Goal: Task Accomplishment & Management: Use online tool/utility

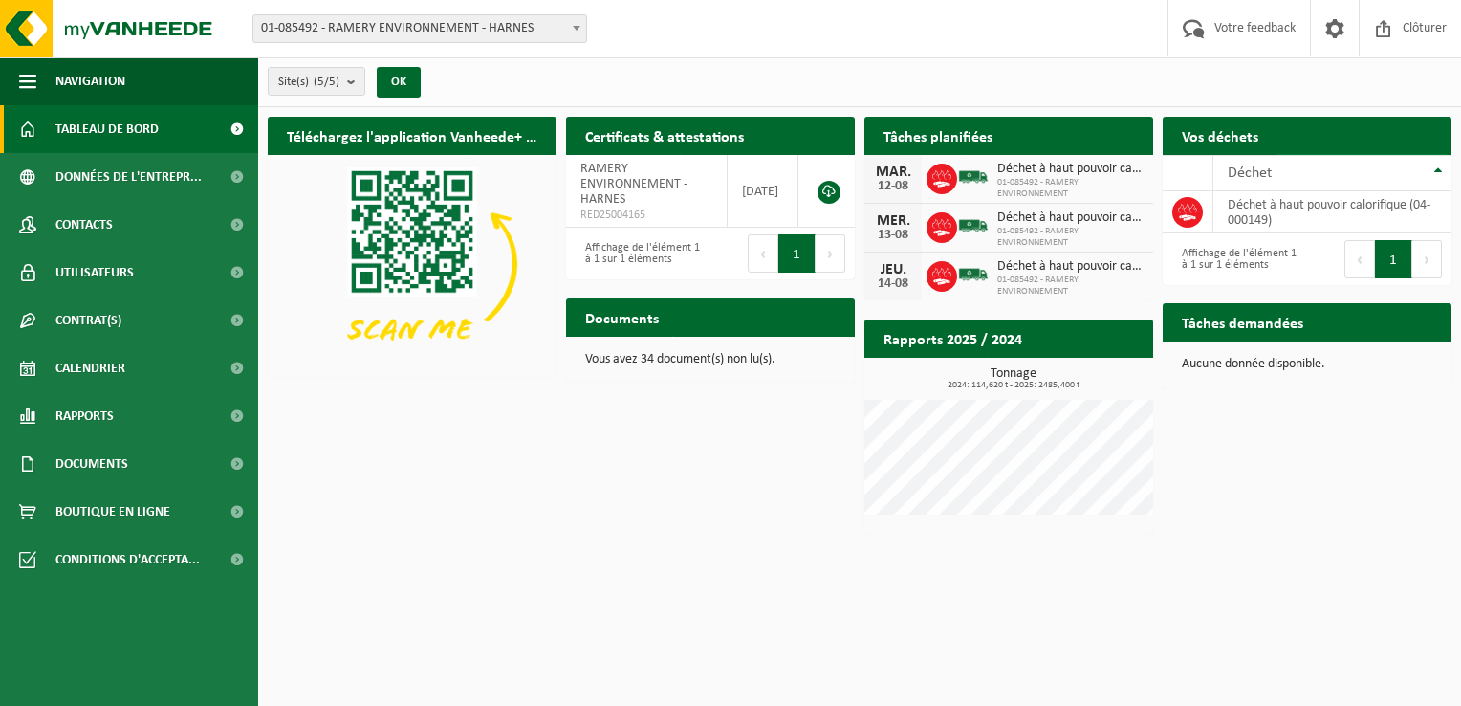
click at [1365, 167] on span "Demander un transport" at bounding box center [1354, 173] width 124 height 12
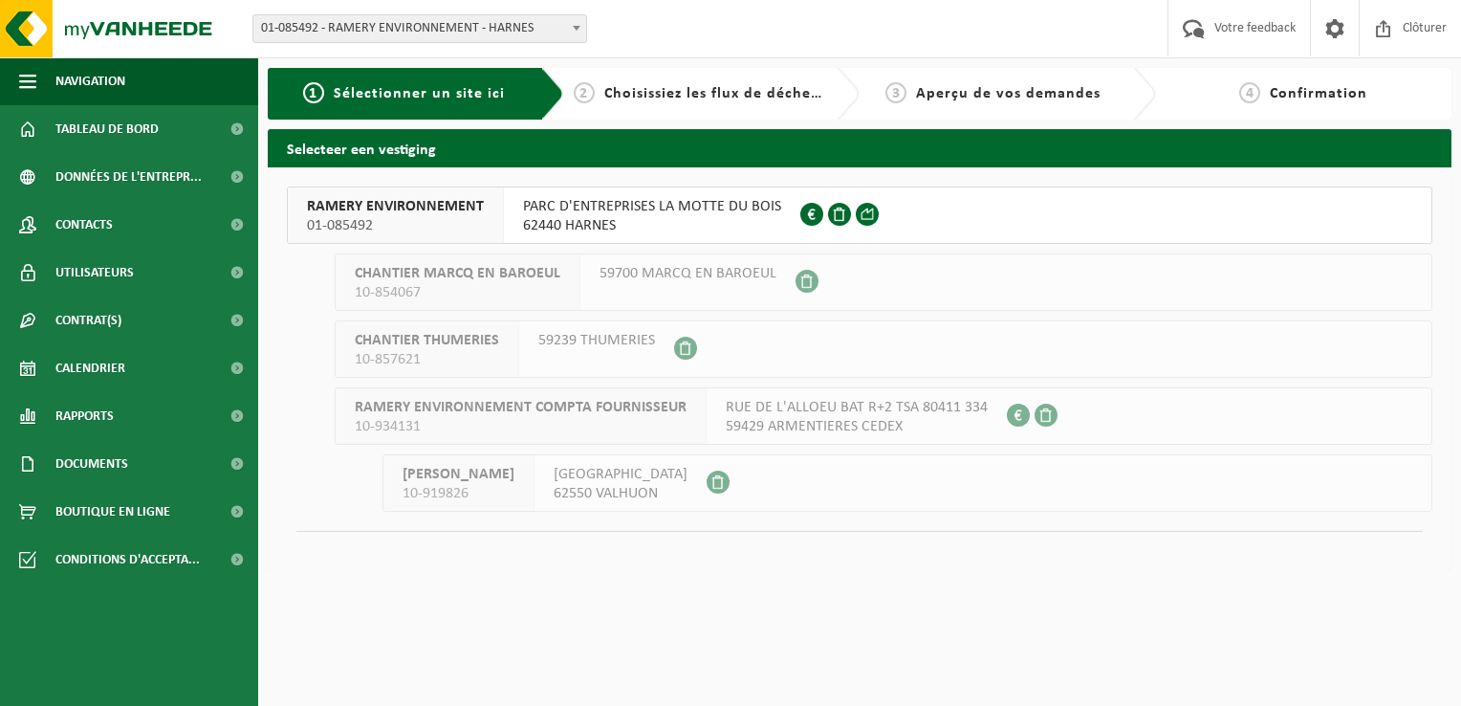
click at [635, 215] on span "PARC D'ENTREPRISES LA MOTTE DU BOIS" at bounding box center [652, 206] width 258 height 19
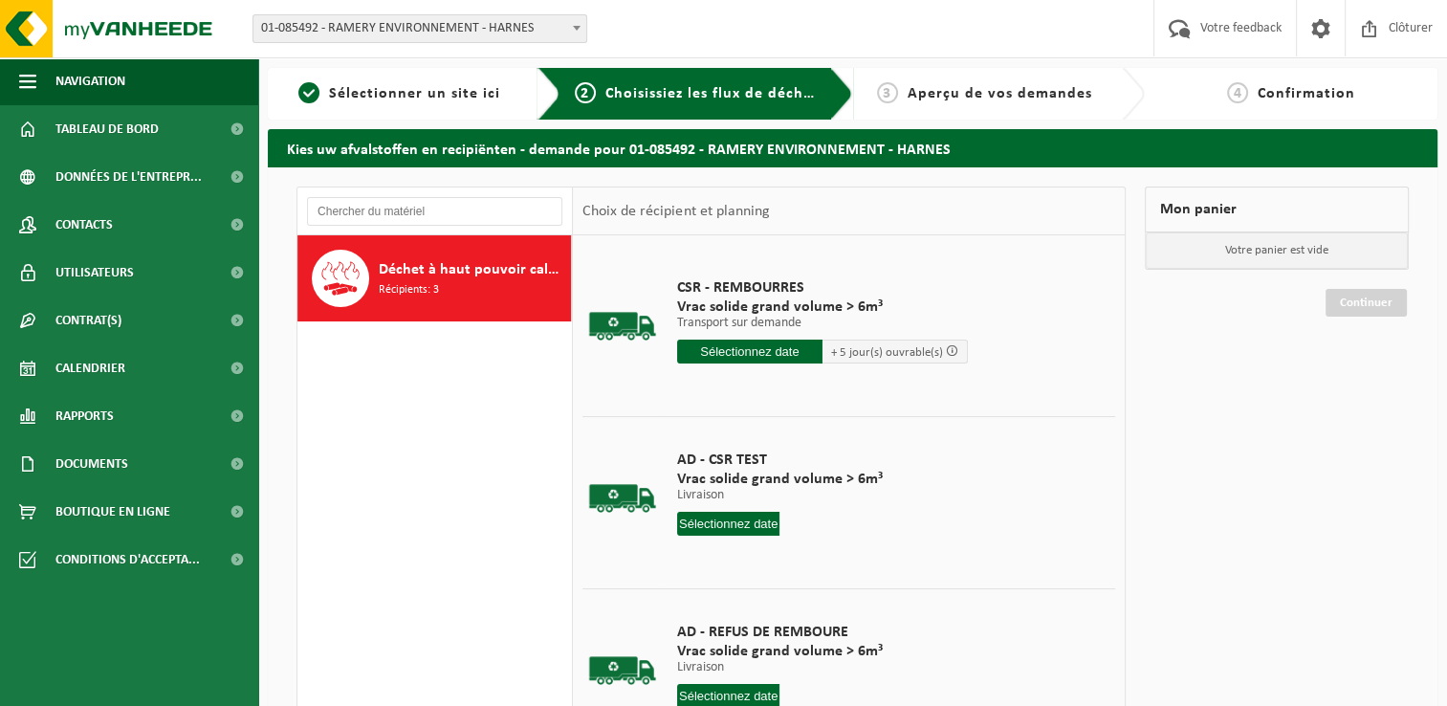
click at [732, 357] on input "text" at bounding box center [749, 351] width 145 height 24
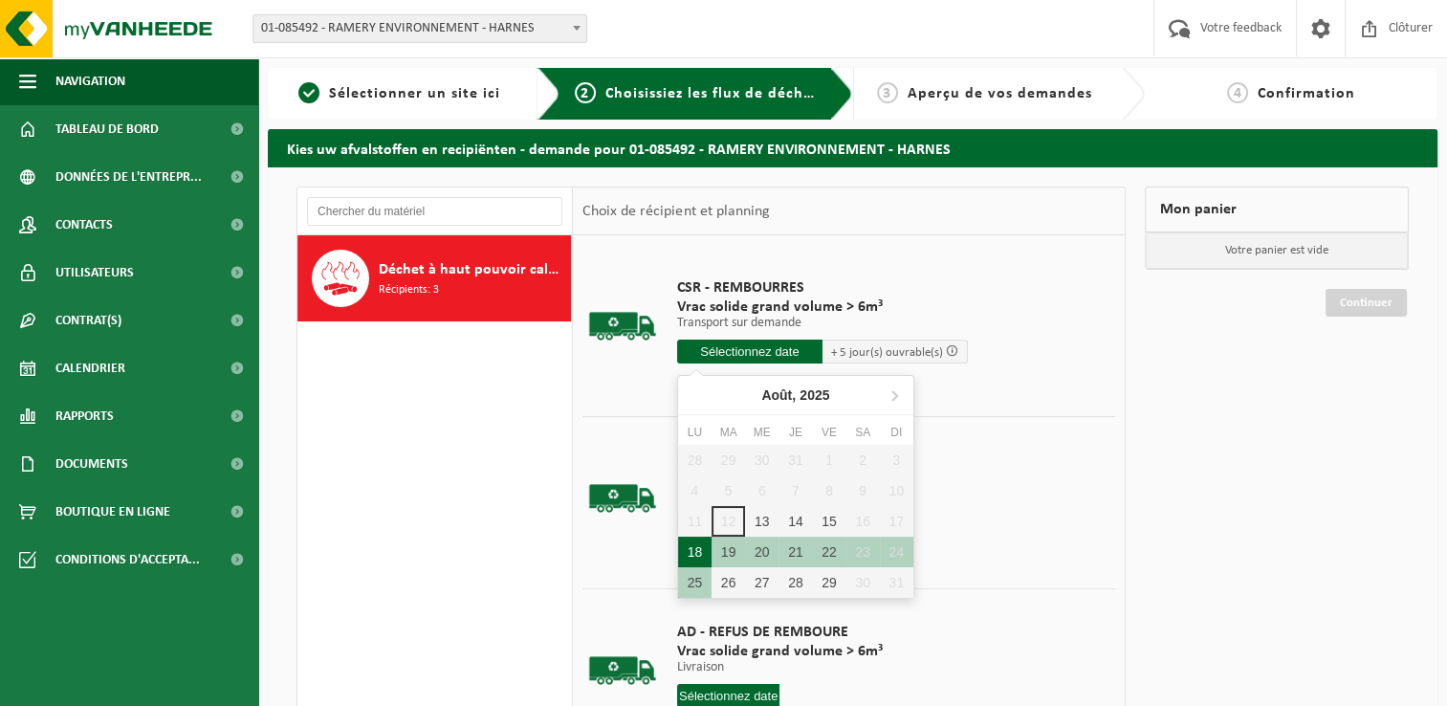
click at [699, 549] on div "18" at bounding box center [694, 551] width 33 height 31
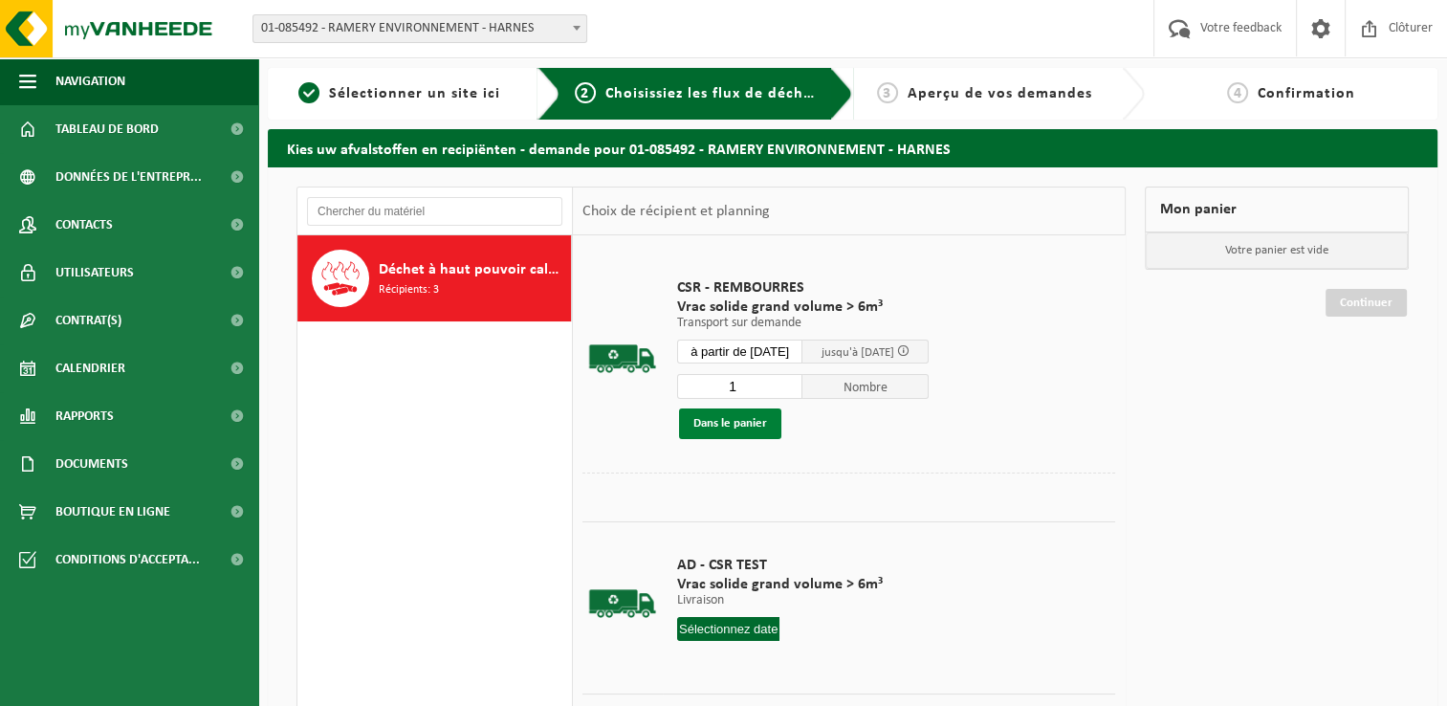
click at [733, 423] on button "Dans le panier" at bounding box center [730, 423] width 102 height 31
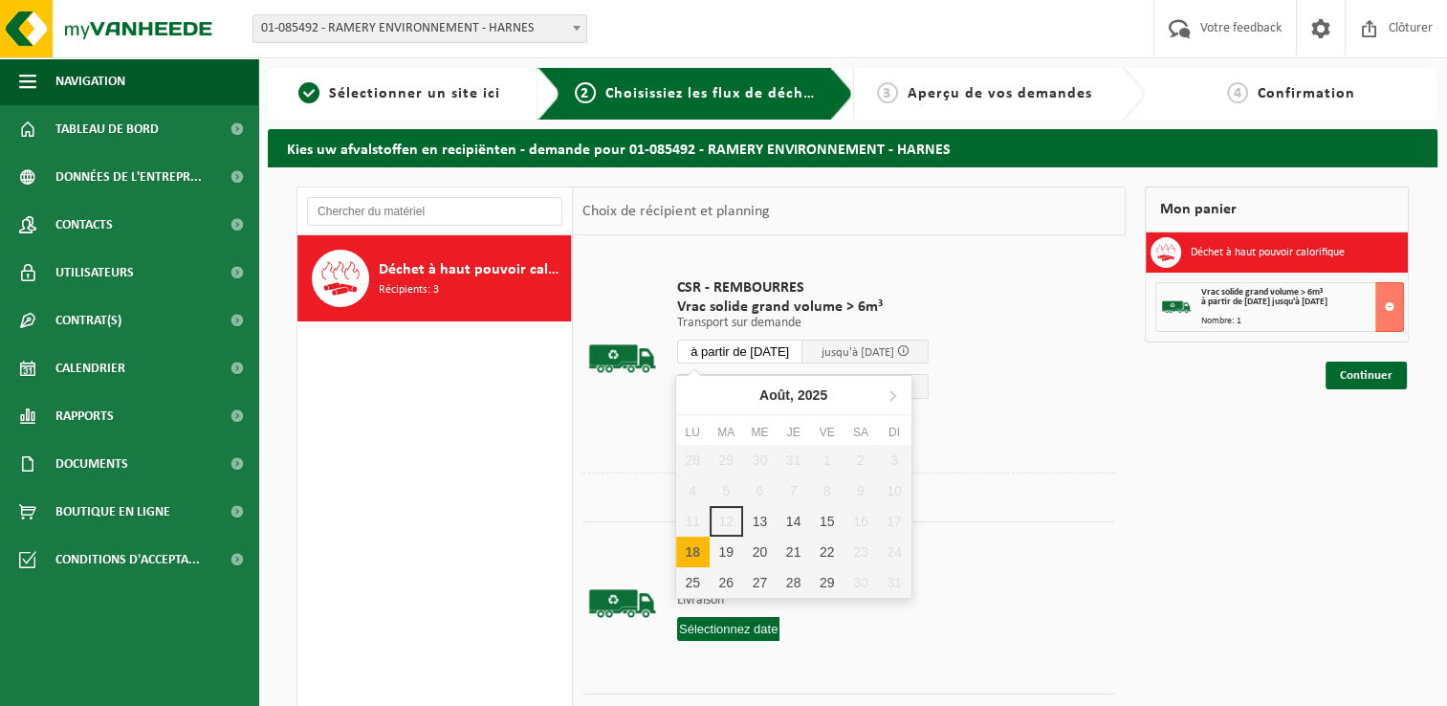
click at [795, 350] on input "à partir de 2025-08-18" at bounding box center [740, 351] width 126 height 24
click at [722, 545] on div "19" at bounding box center [725, 551] width 33 height 31
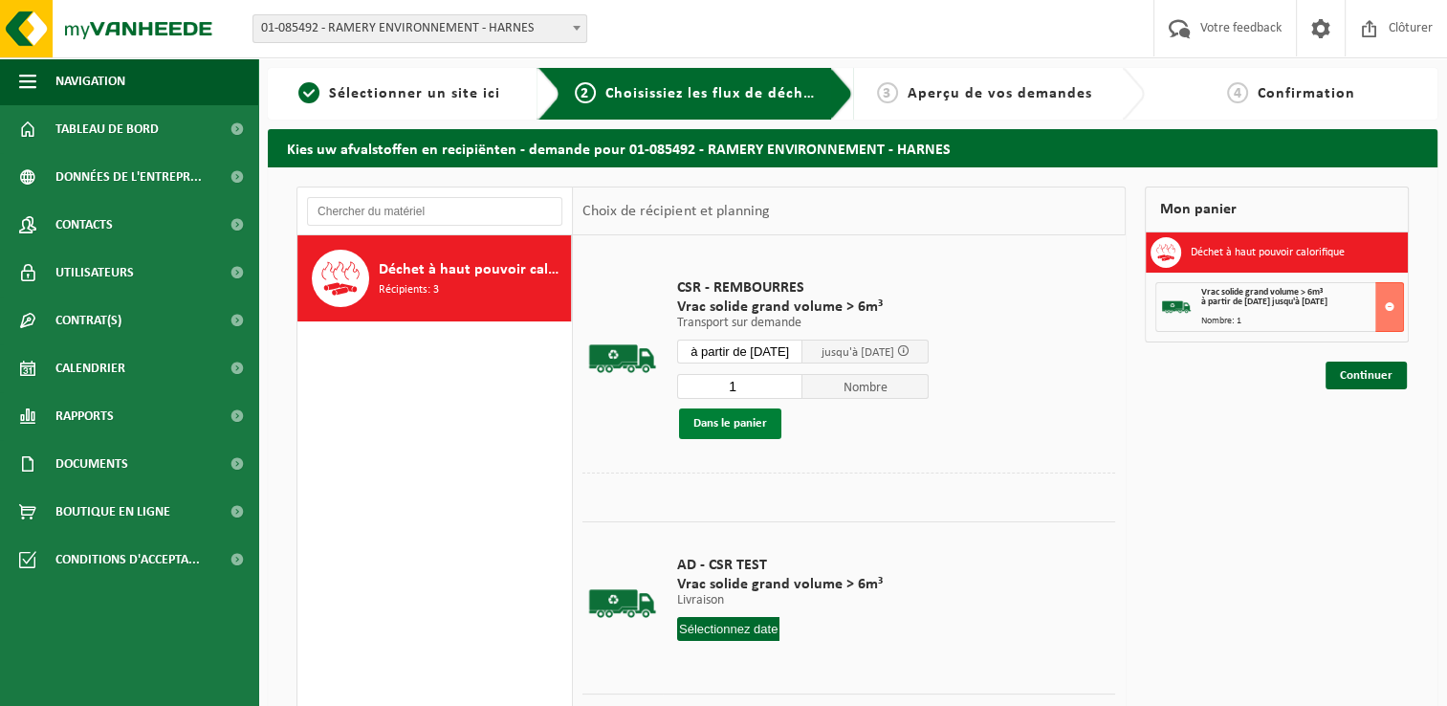
click at [730, 431] on button "Dans le panier" at bounding box center [730, 423] width 102 height 31
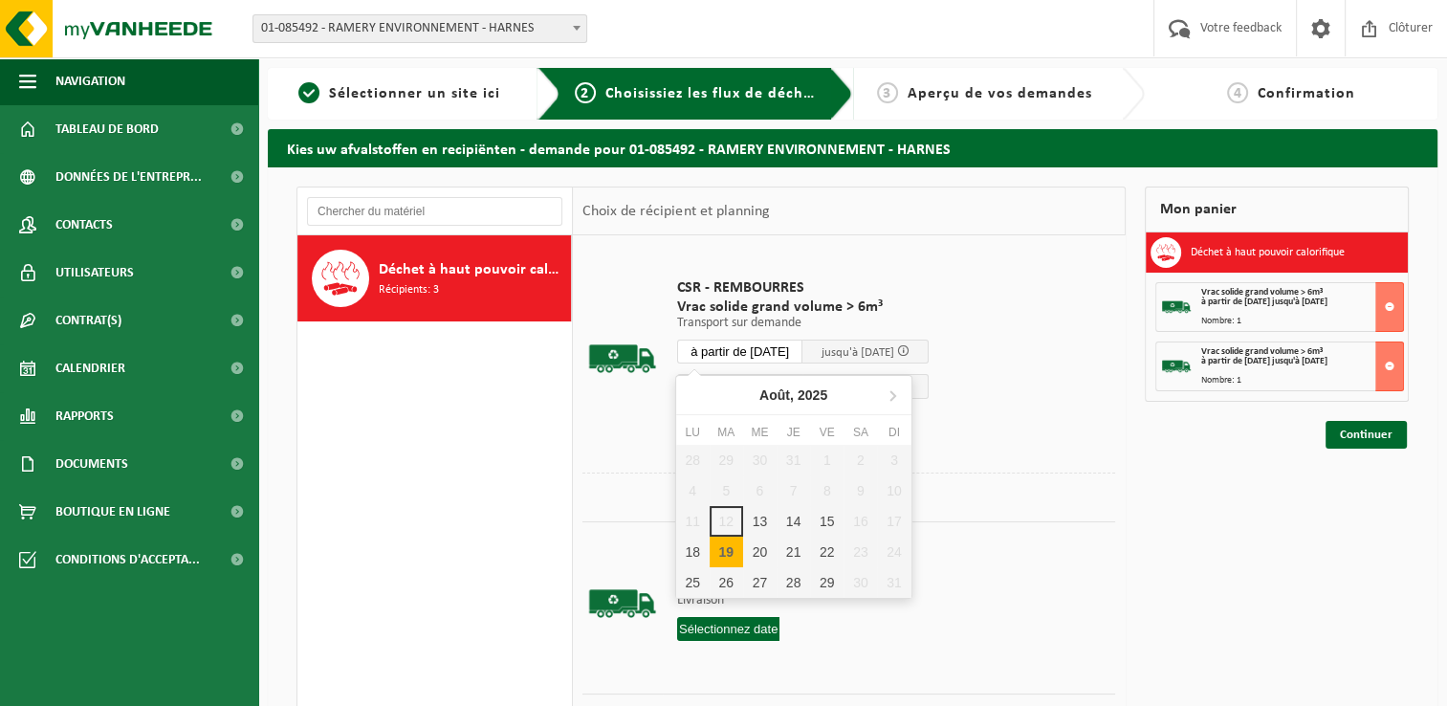
click at [779, 350] on input "à partir de 2025-08-19" at bounding box center [740, 351] width 126 height 24
click at [761, 545] on div "20" at bounding box center [759, 551] width 33 height 31
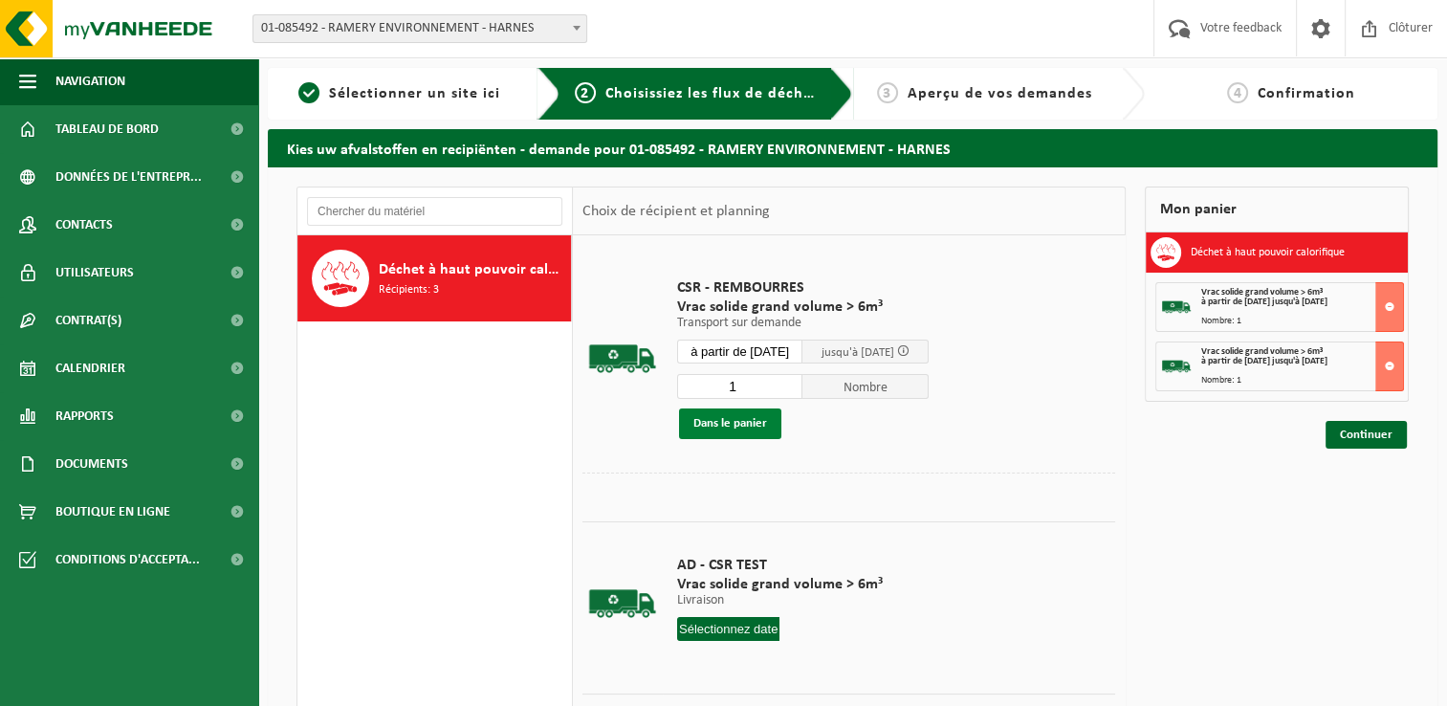
click at [730, 423] on button "Dans le panier" at bounding box center [730, 423] width 102 height 31
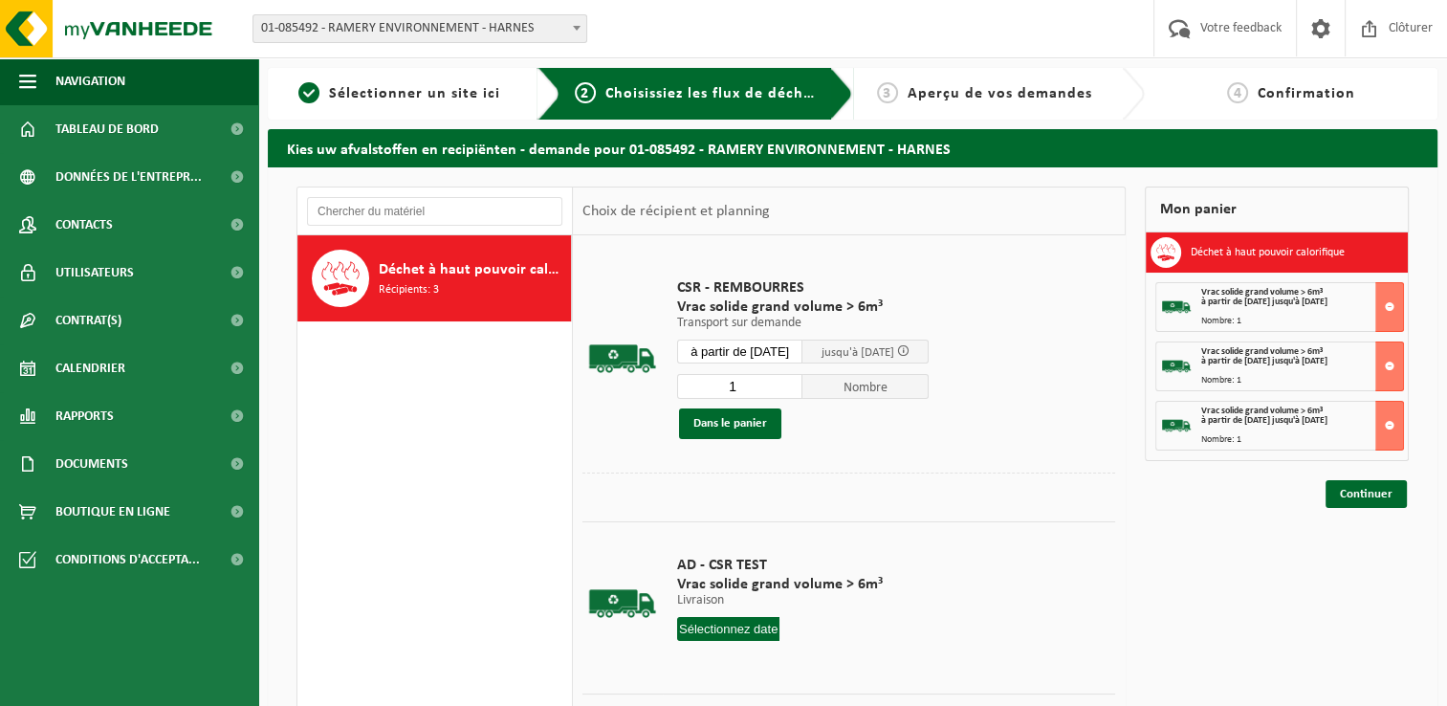
click at [764, 343] on input "à partir de 2025-08-20" at bounding box center [740, 351] width 126 height 24
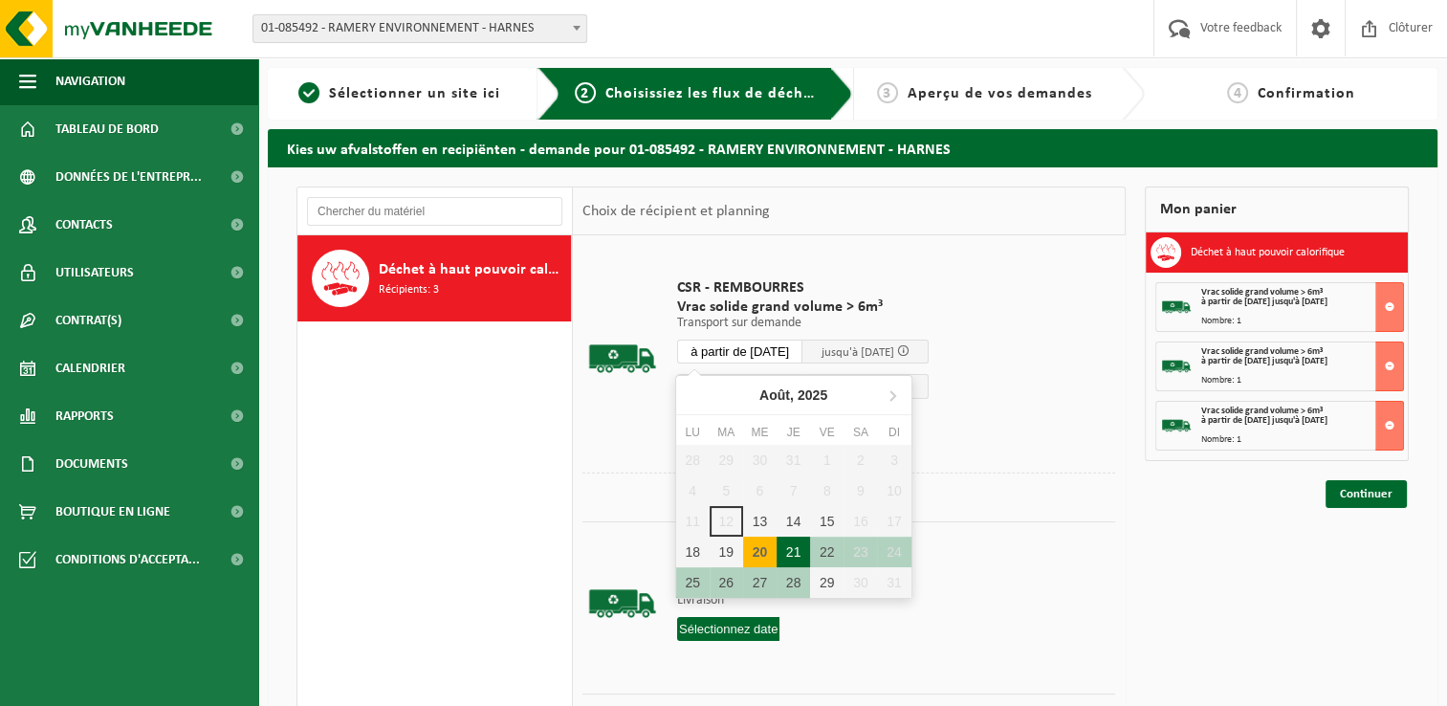
click at [797, 547] on div "21" at bounding box center [792, 551] width 33 height 31
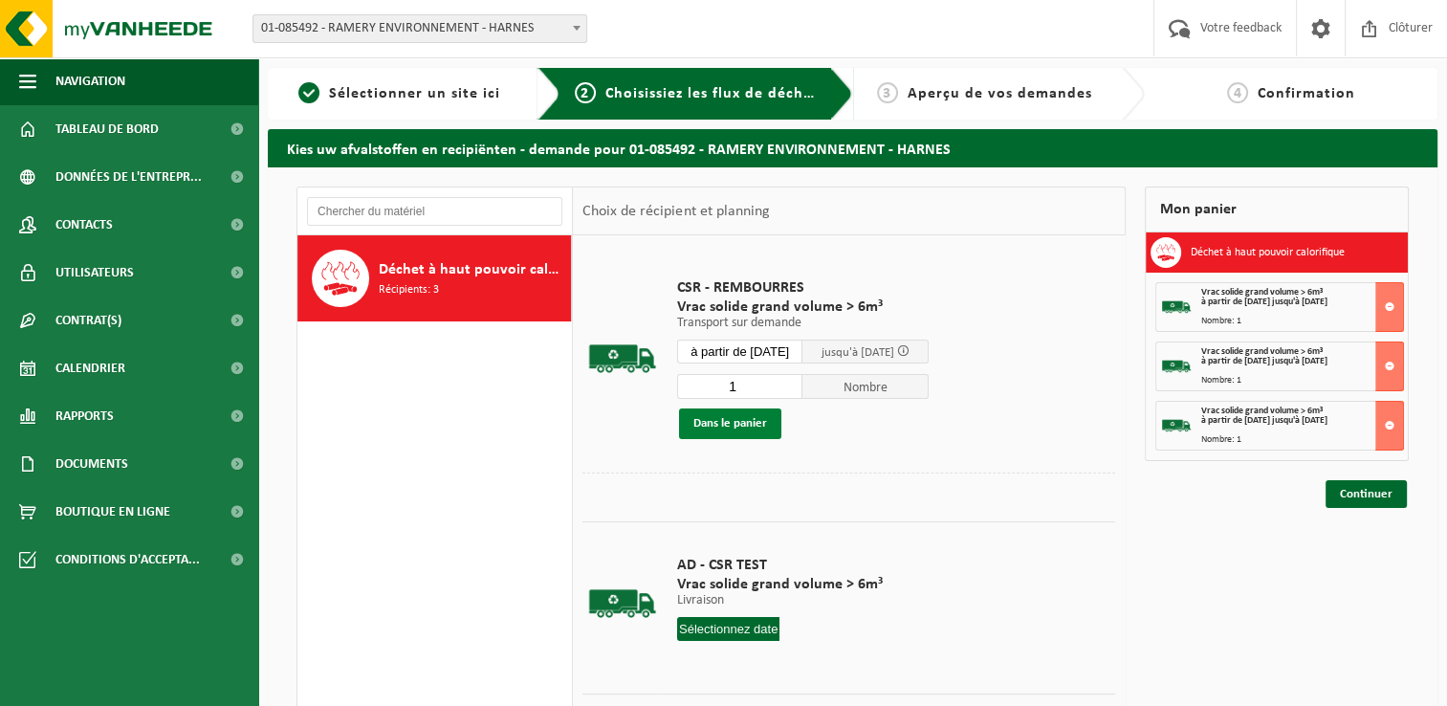
click at [746, 424] on button "Dans le panier" at bounding box center [730, 423] width 102 height 31
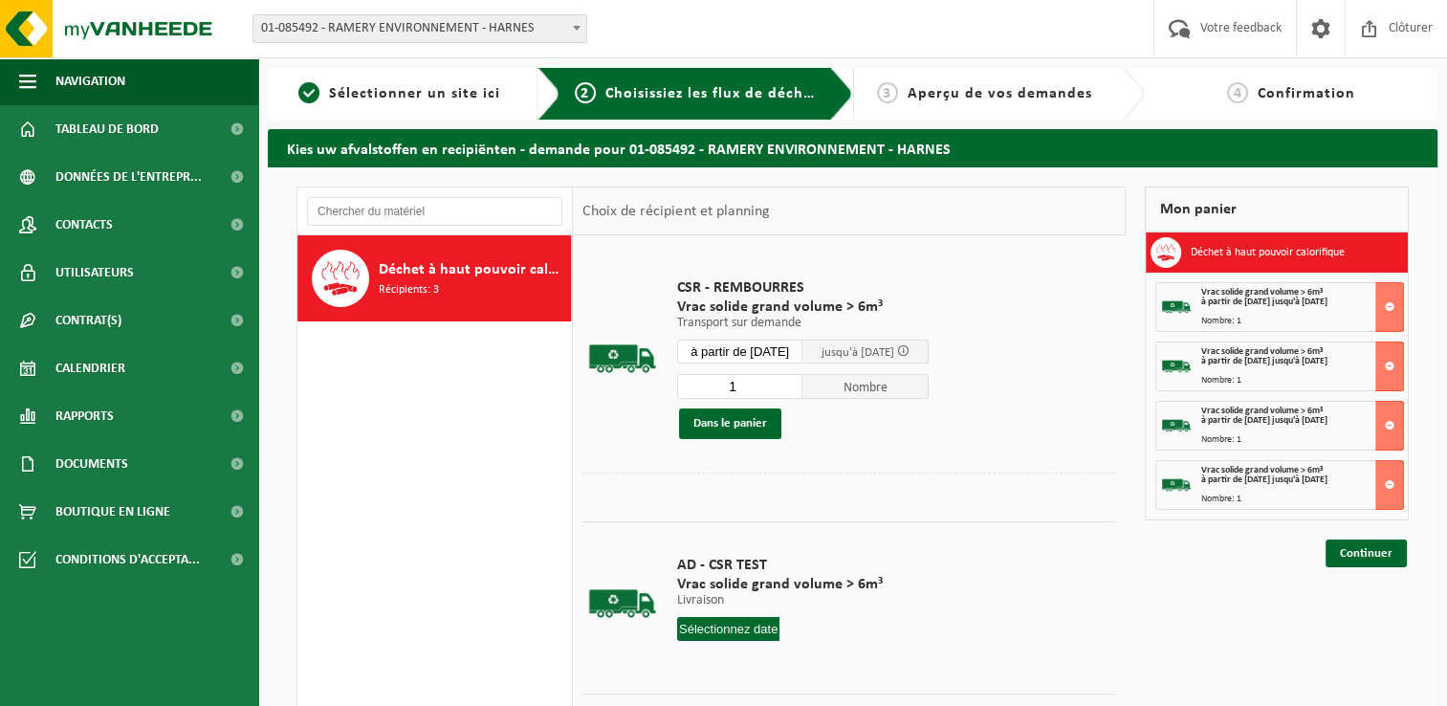
click at [785, 355] on input "à partir de 2025-08-21" at bounding box center [740, 351] width 126 height 24
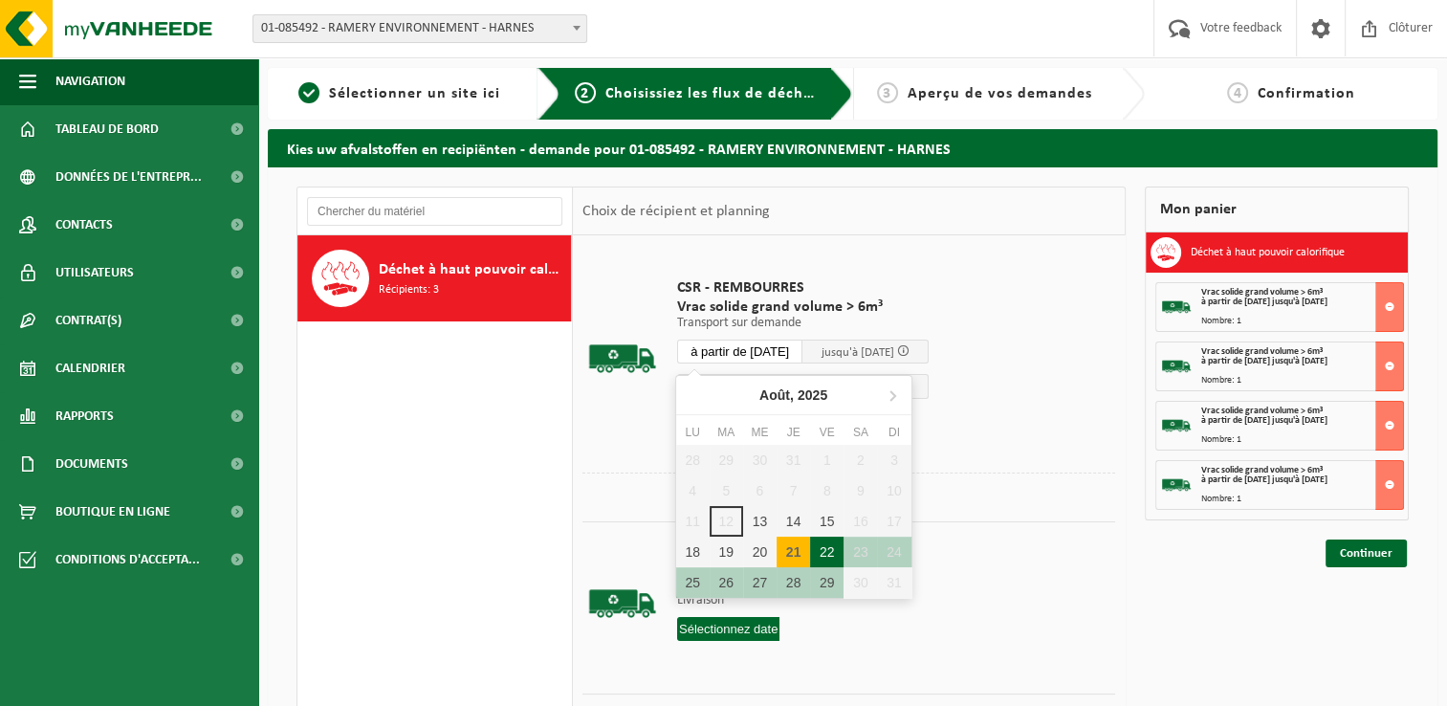
click at [830, 548] on div "22" at bounding box center [826, 551] width 33 height 31
type input "à partir de 2025-08-22"
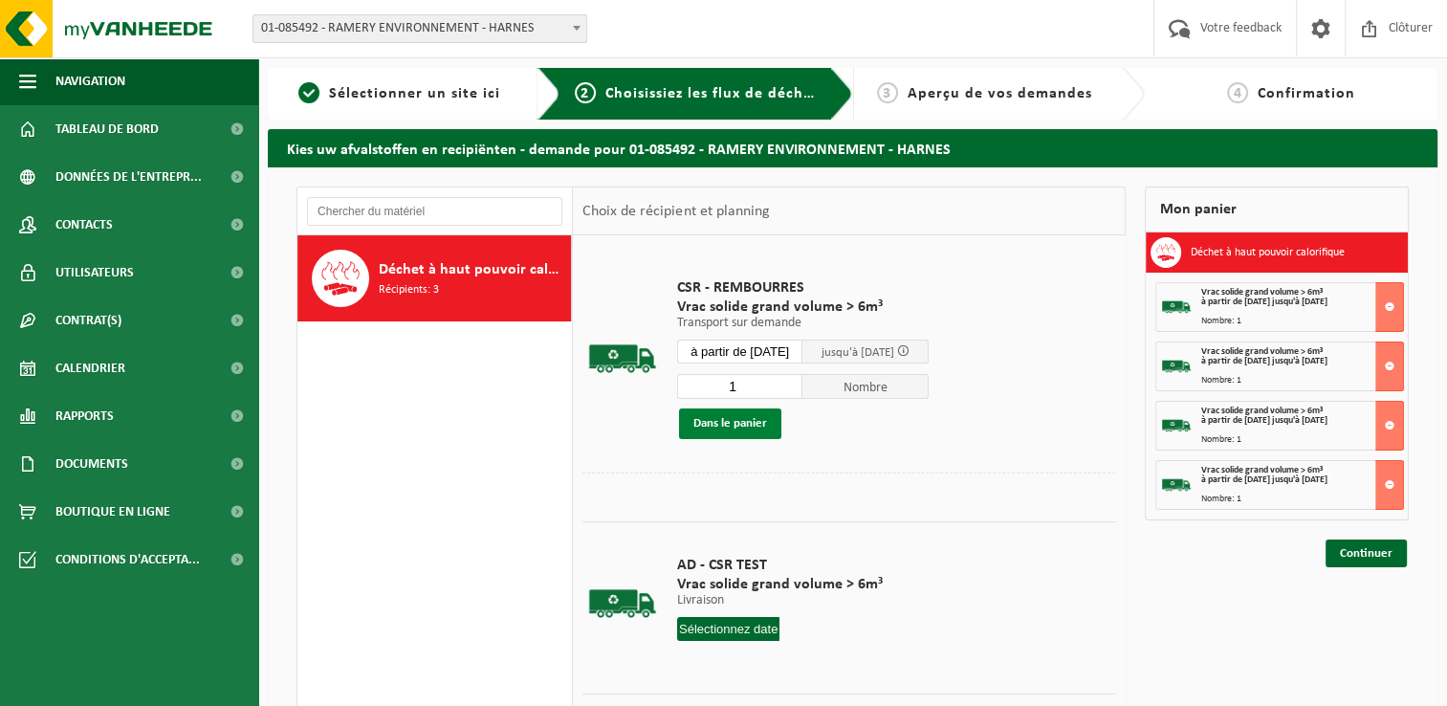
click at [752, 417] on button "Dans le panier" at bounding box center [730, 423] width 102 height 31
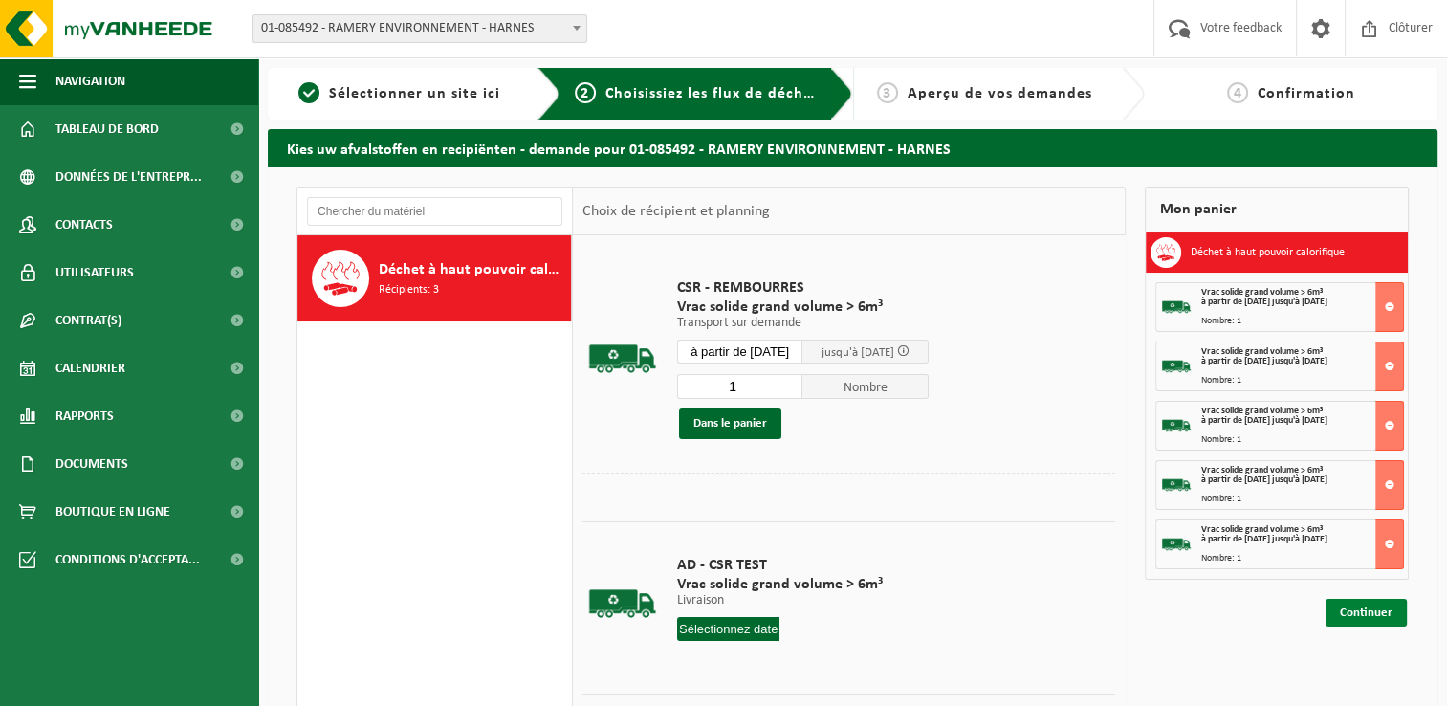
click at [1384, 606] on link "Continuer" at bounding box center [1365, 613] width 81 height 28
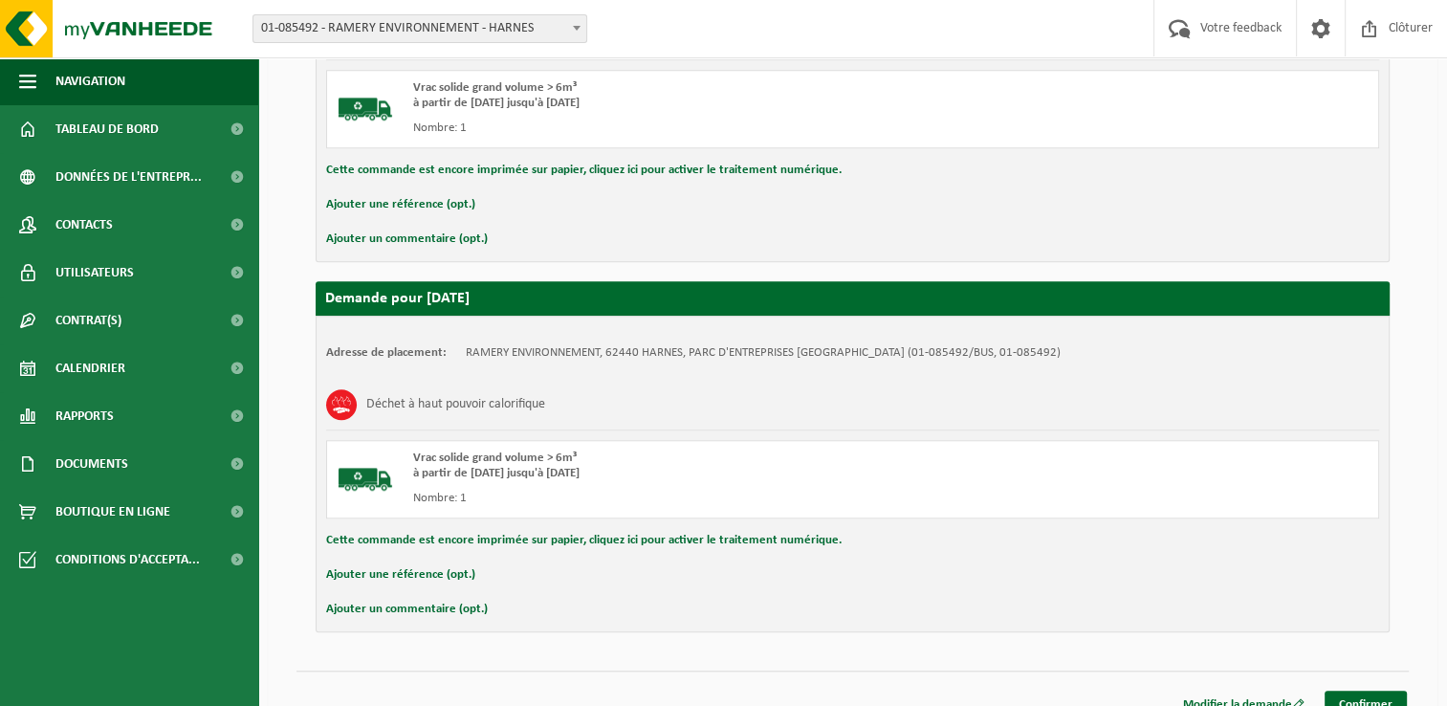
scroll to position [1601, 0]
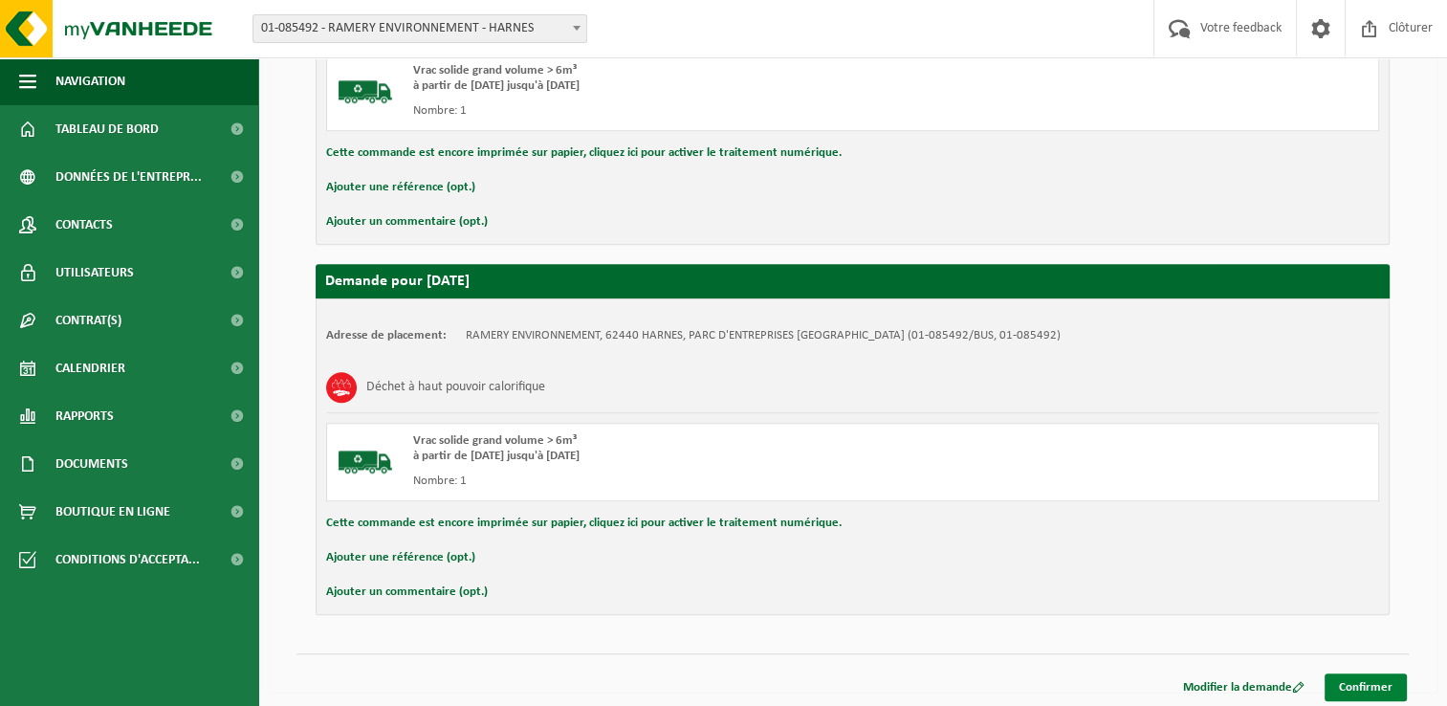
click at [1356, 682] on link "Confirmer" at bounding box center [1365, 687] width 82 height 28
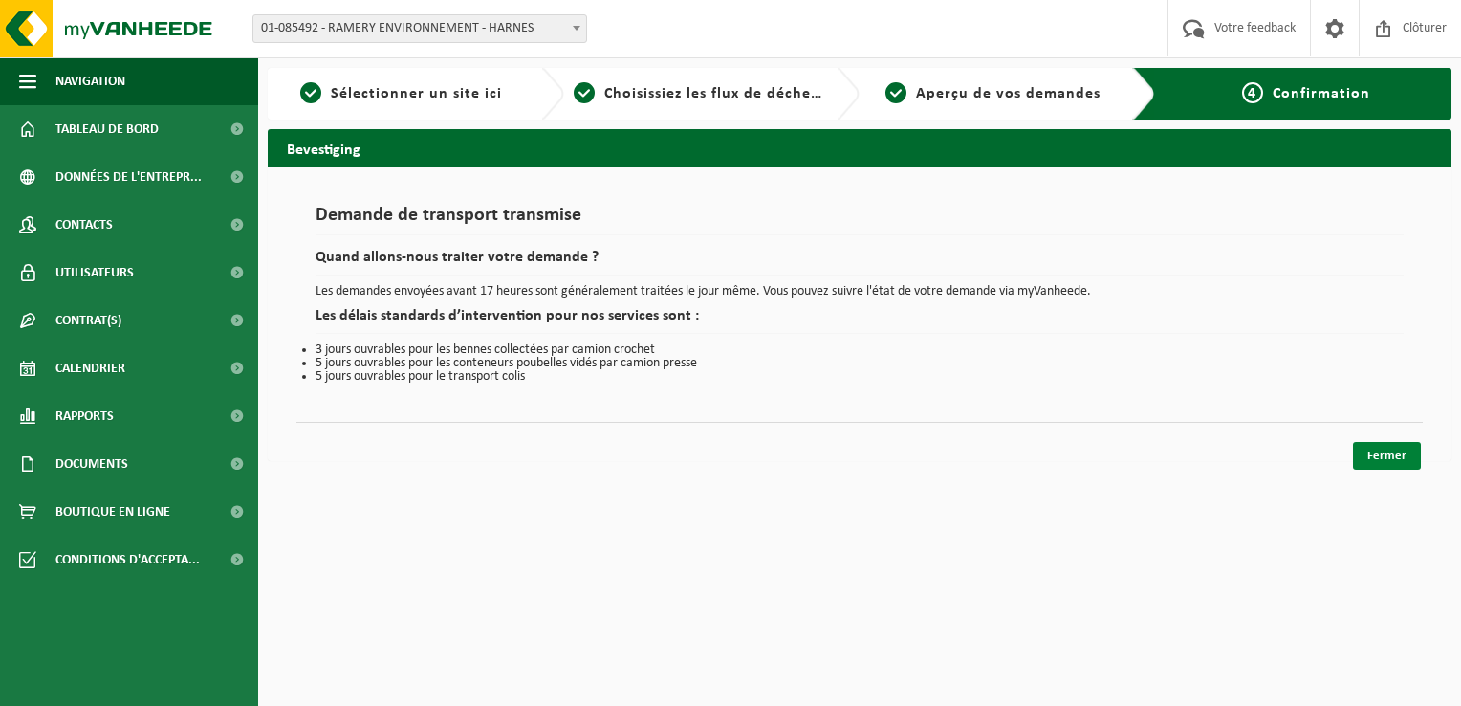
click at [1397, 448] on link "Fermer" at bounding box center [1387, 456] width 68 height 28
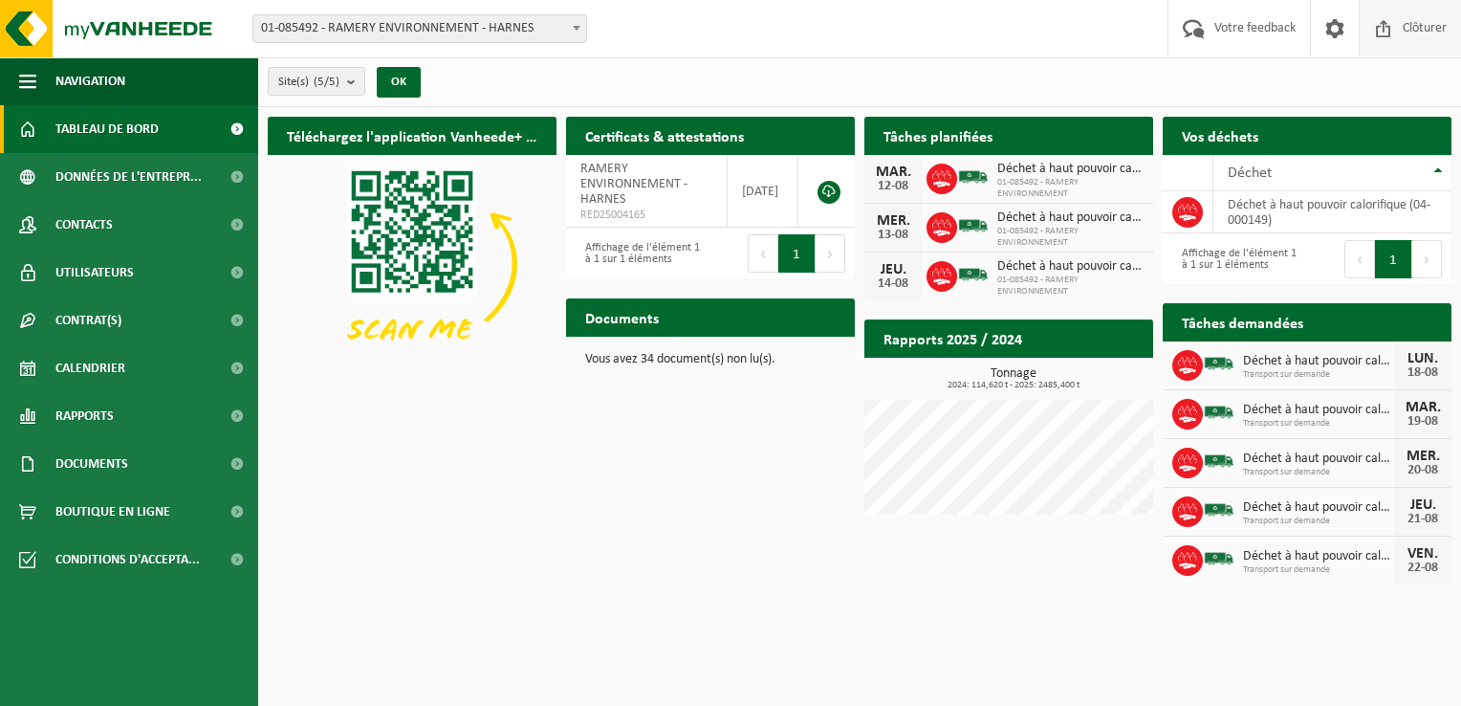
click at [1430, 26] on span "Clôturer" at bounding box center [1425, 28] width 54 height 56
